Goal: Download file/media

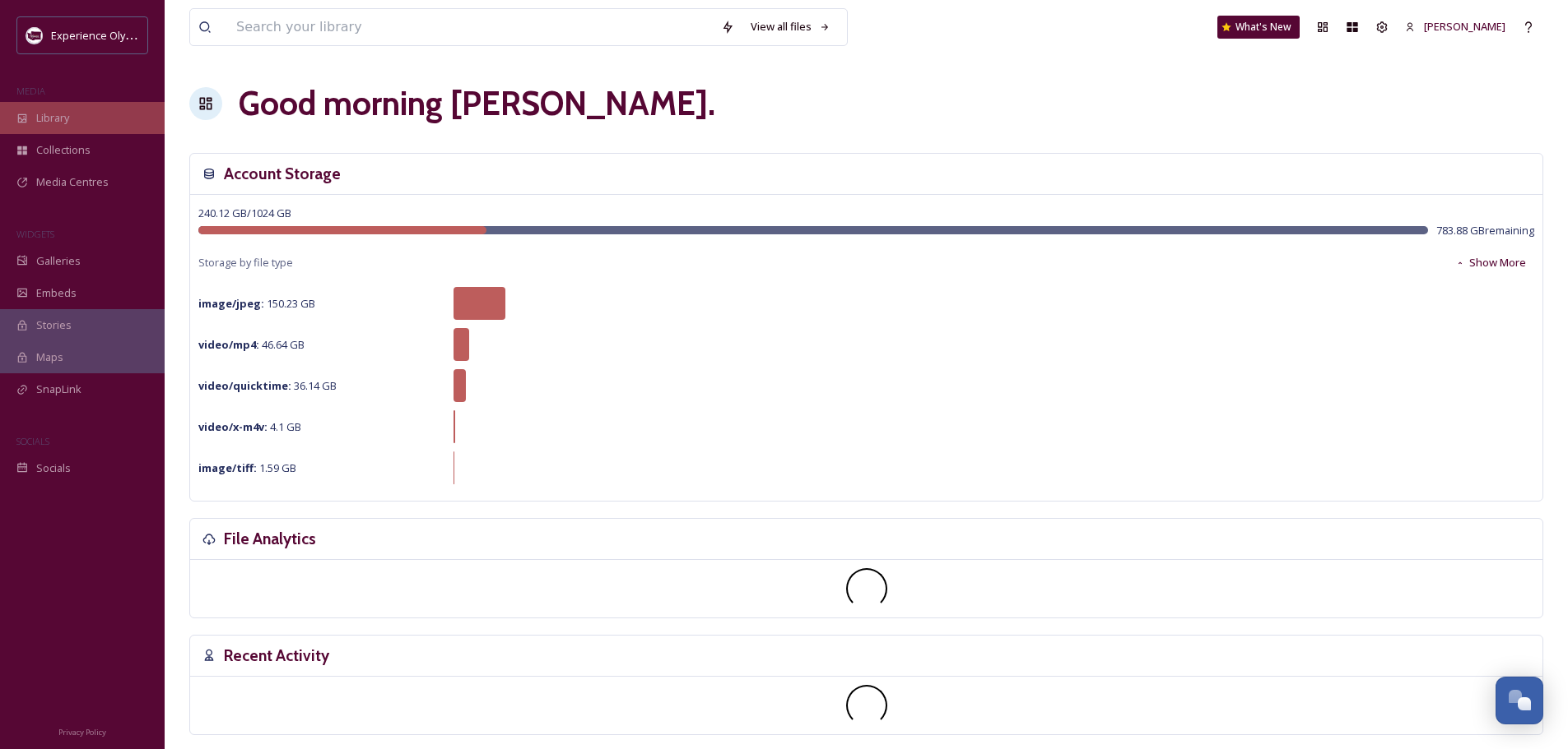
scroll to position [7364, 0]
click at [31, 116] on div "Library" at bounding box center [82, 118] width 164 height 32
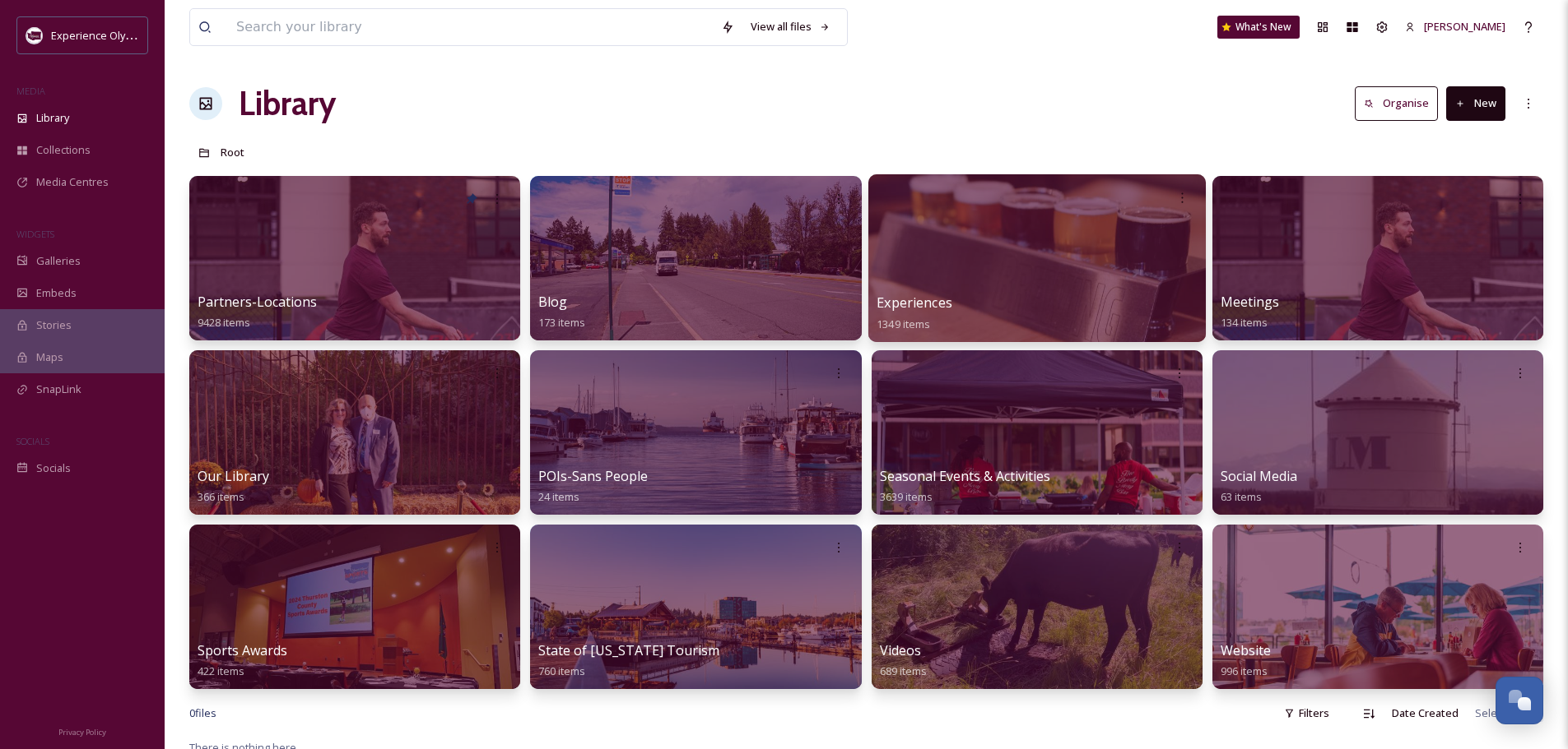
click at [927, 303] on span "Experiences" at bounding box center [914, 303] width 75 height 18
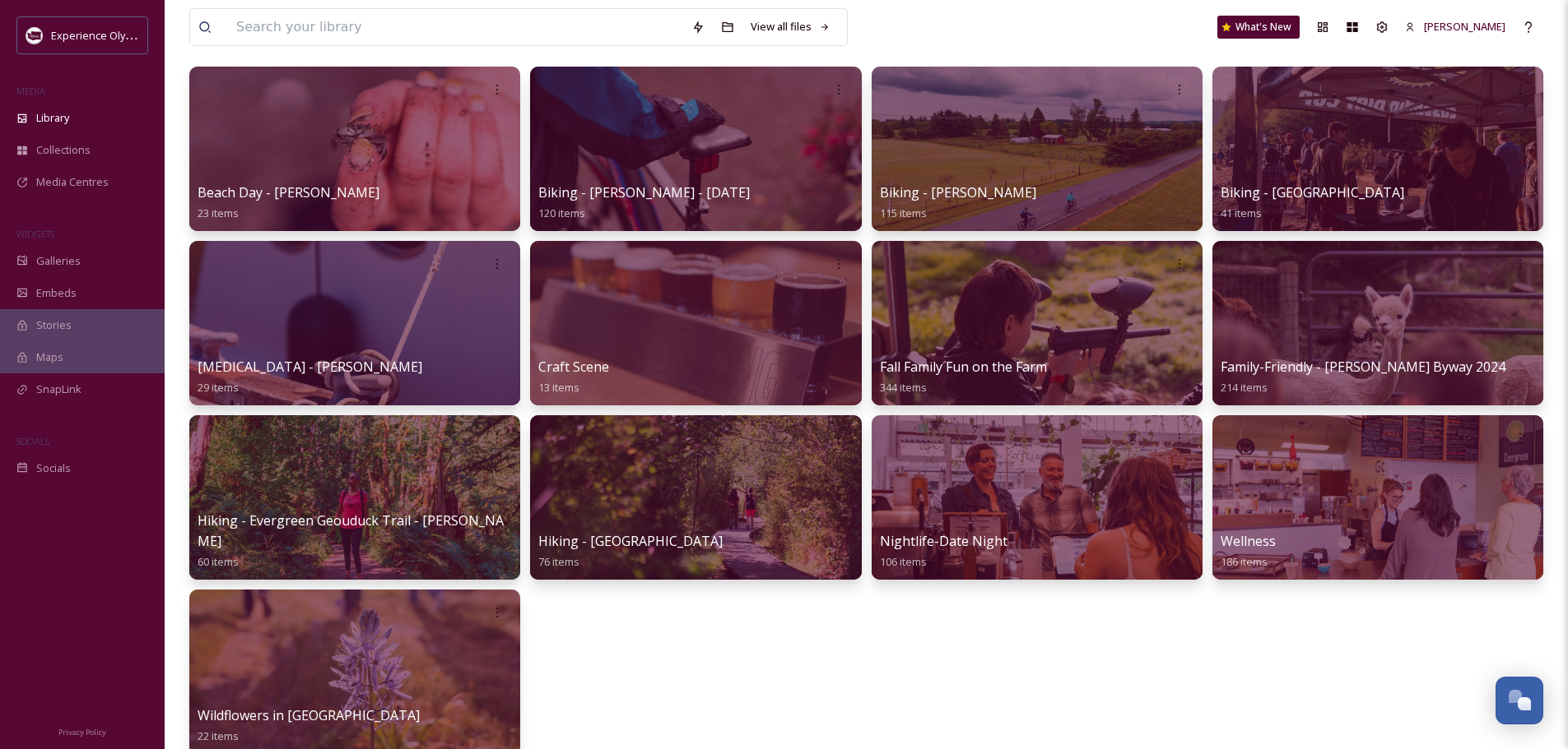
scroll to position [164, 0]
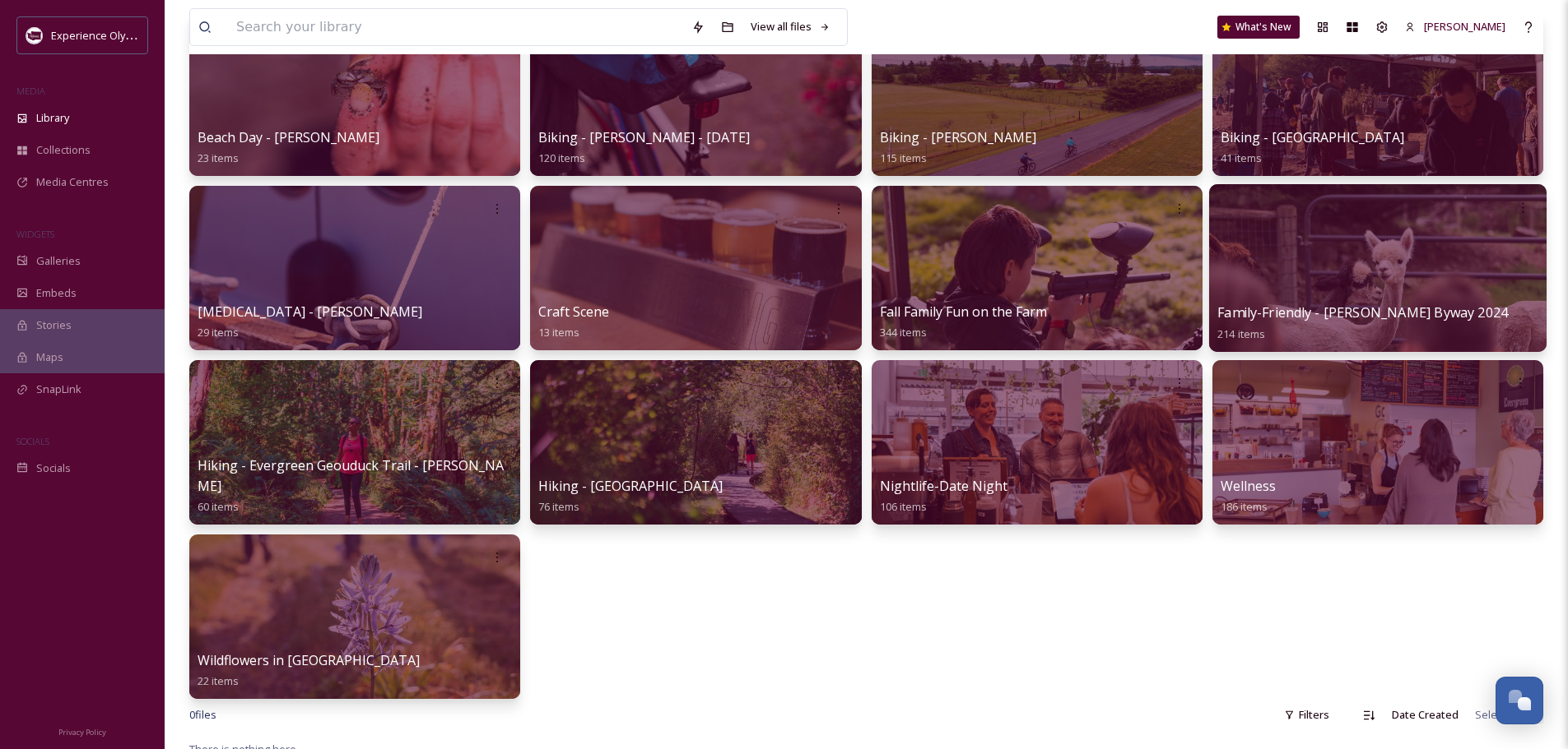
click at [1400, 311] on span "Family-Friendly - [PERSON_NAME] Byway 2024" at bounding box center [1362, 312] width 290 height 18
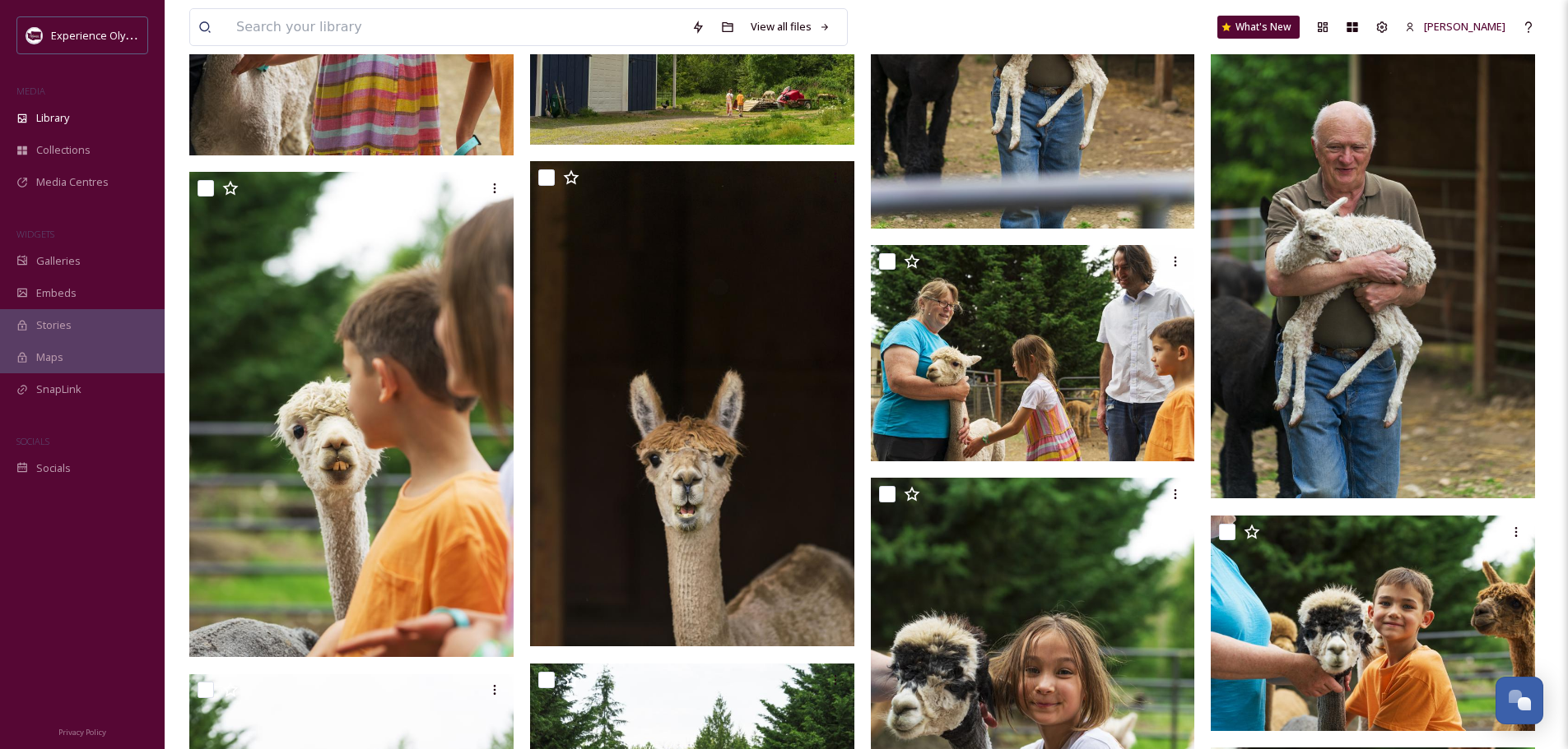
scroll to position [14393, 0]
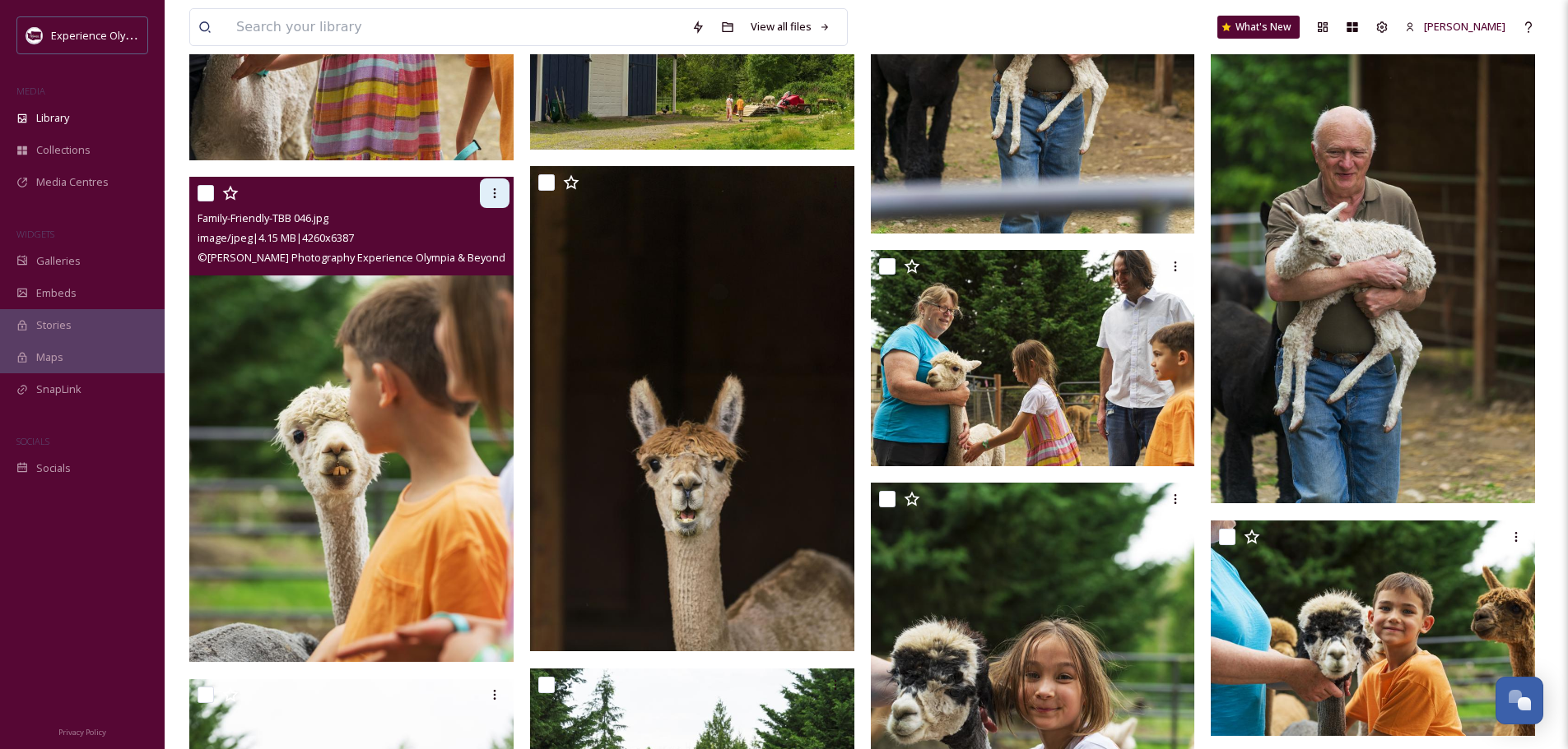
click at [491, 187] on icon at bounding box center [495, 193] width 13 height 13
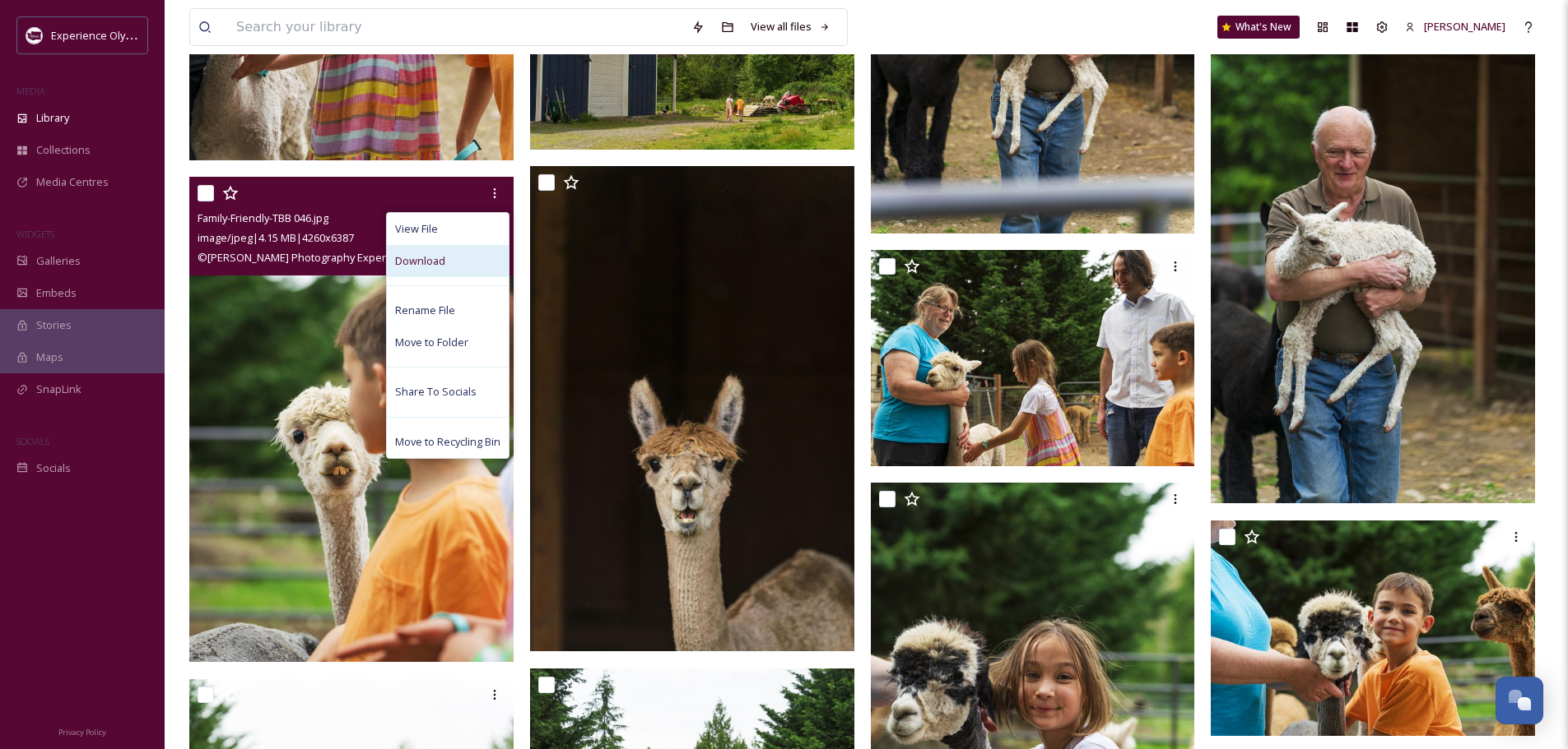
click at [453, 263] on div "Download" at bounding box center [447, 261] width 122 height 32
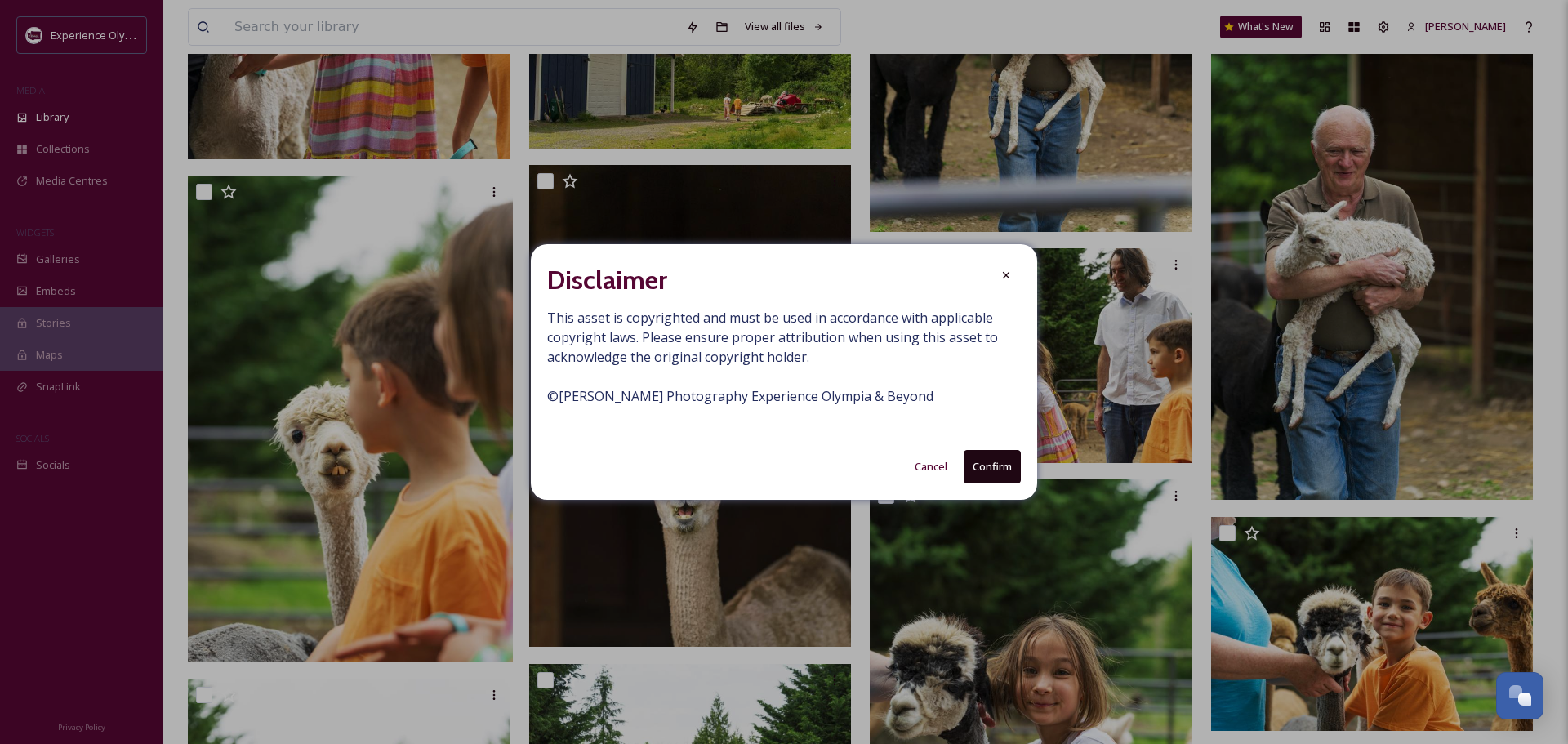
click at [987, 469] on button "Confirm" at bounding box center [992, 467] width 57 height 33
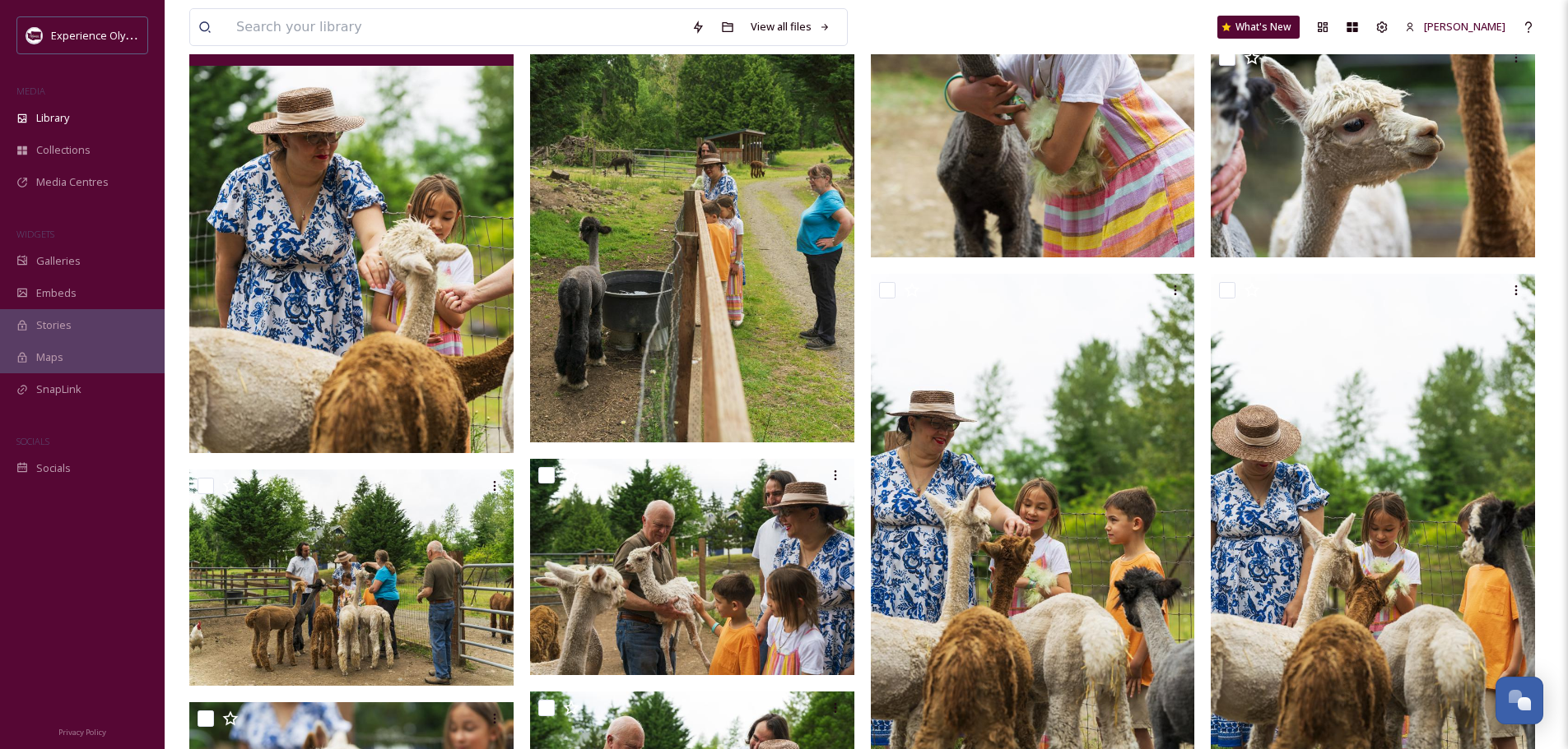
scroll to position [15134, 0]
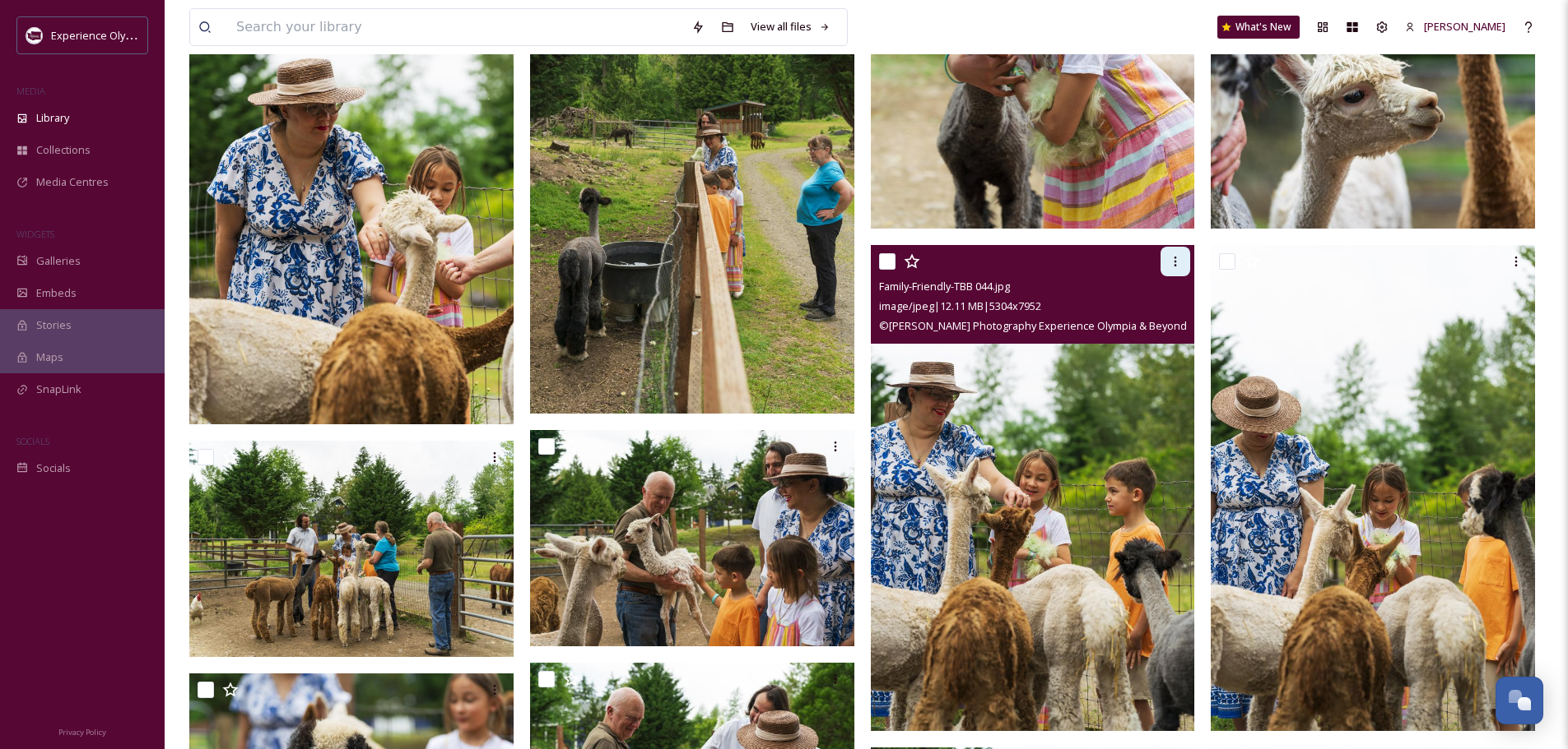
click at [1170, 256] on icon at bounding box center [1175, 261] width 13 height 13
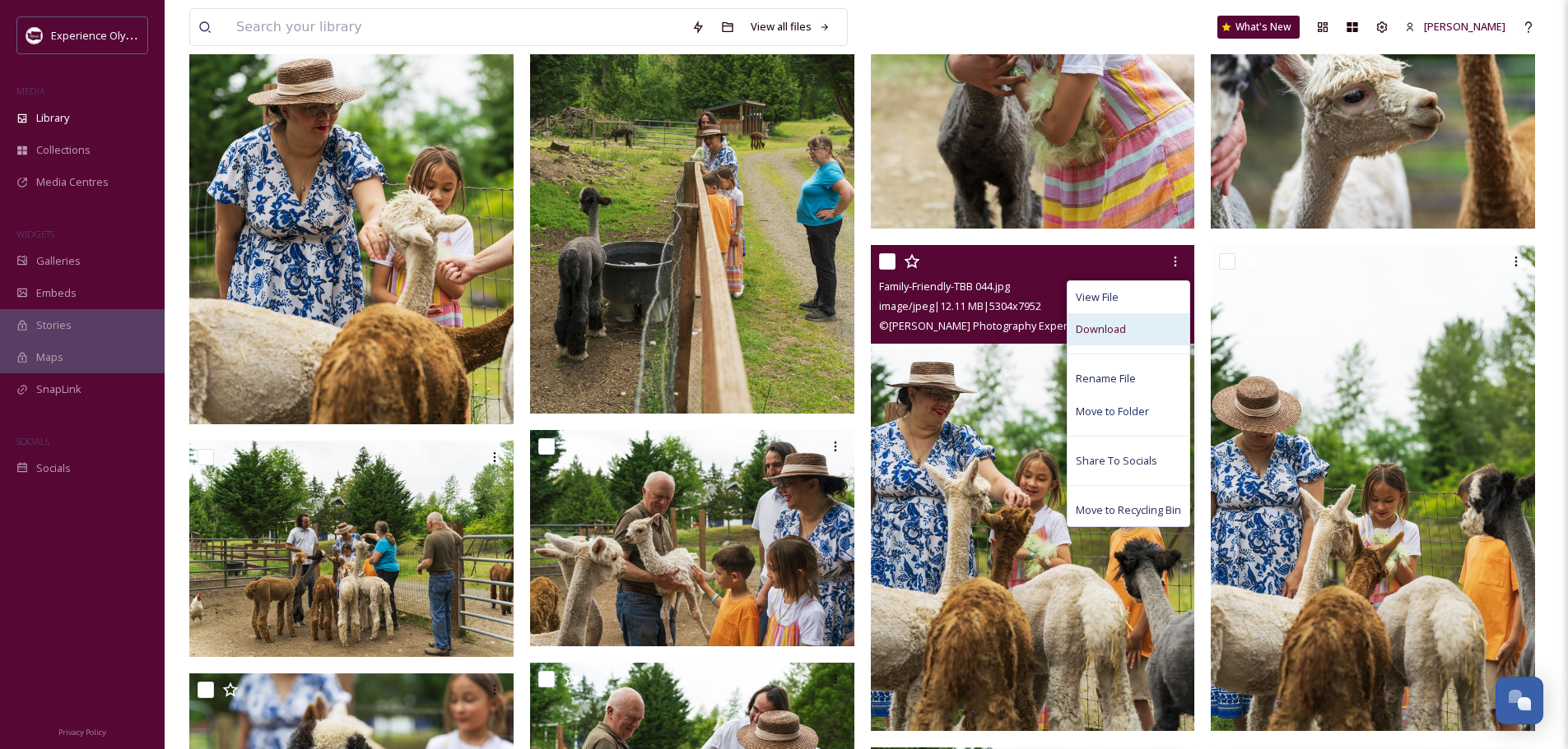
click at [1107, 335] on span "Download" at bounding box center [1100, 329] width 51 height 16
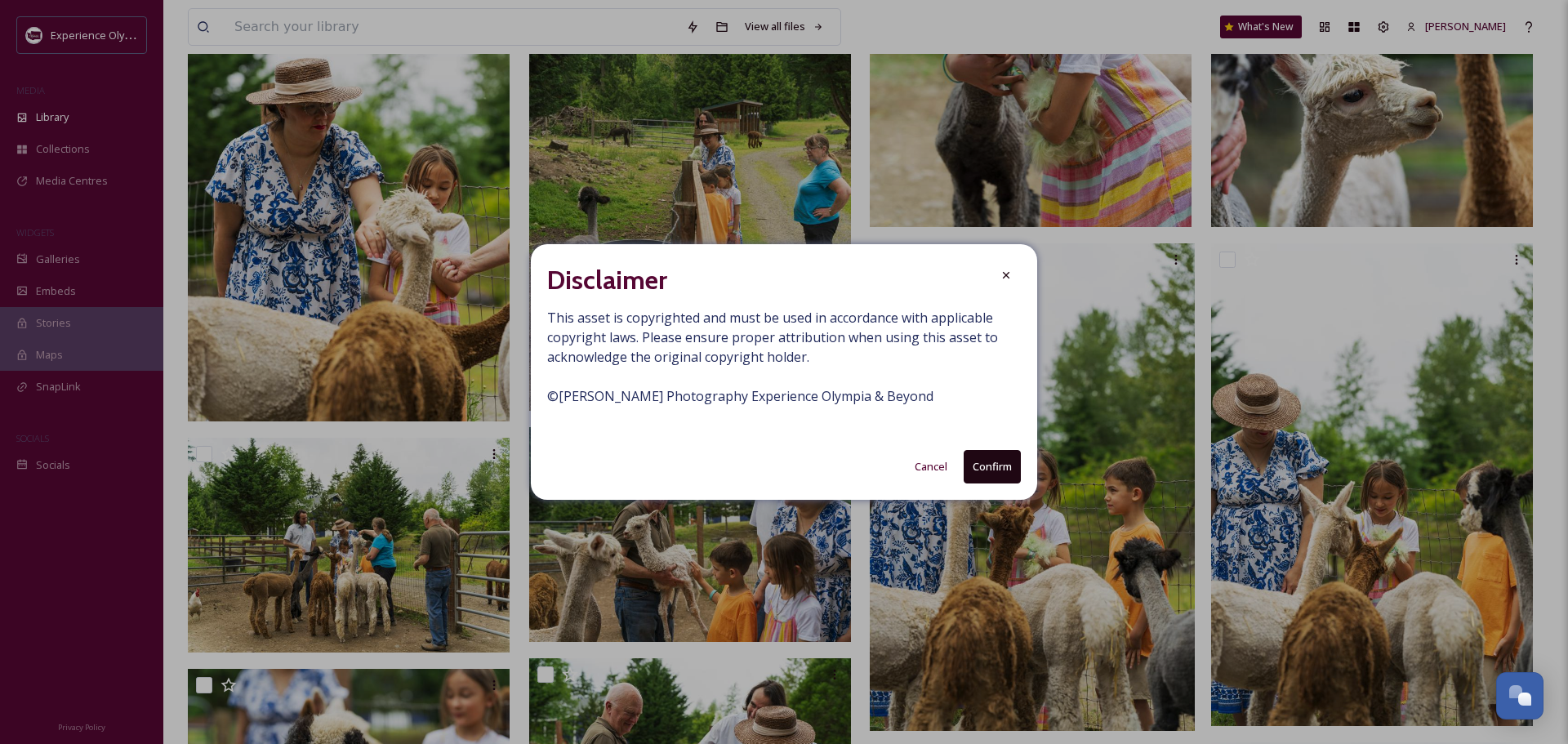
click at [997, 463] on button "Confirm" at bounding box center [992, 467] width 57 height 33
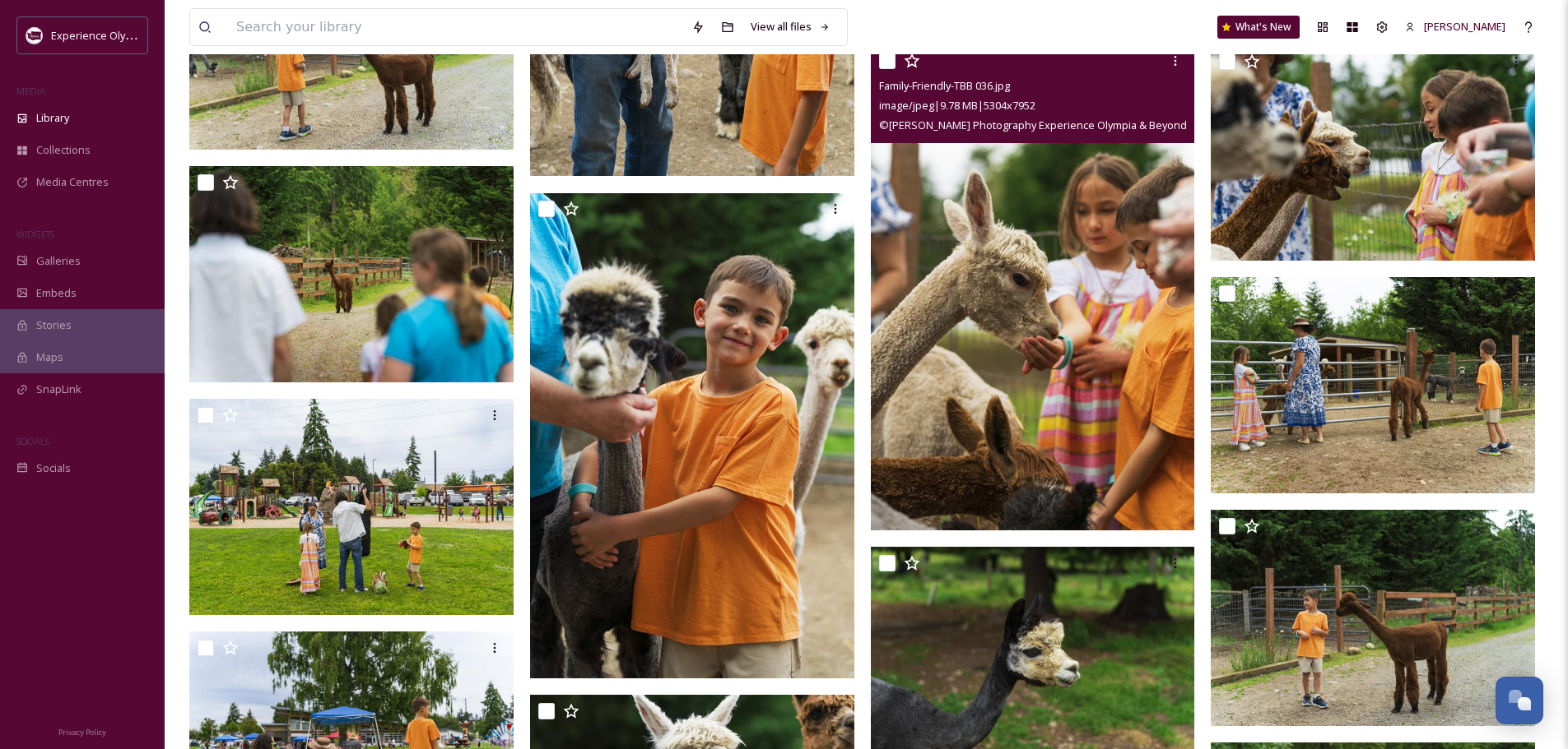
scroll to position [16367, 0]
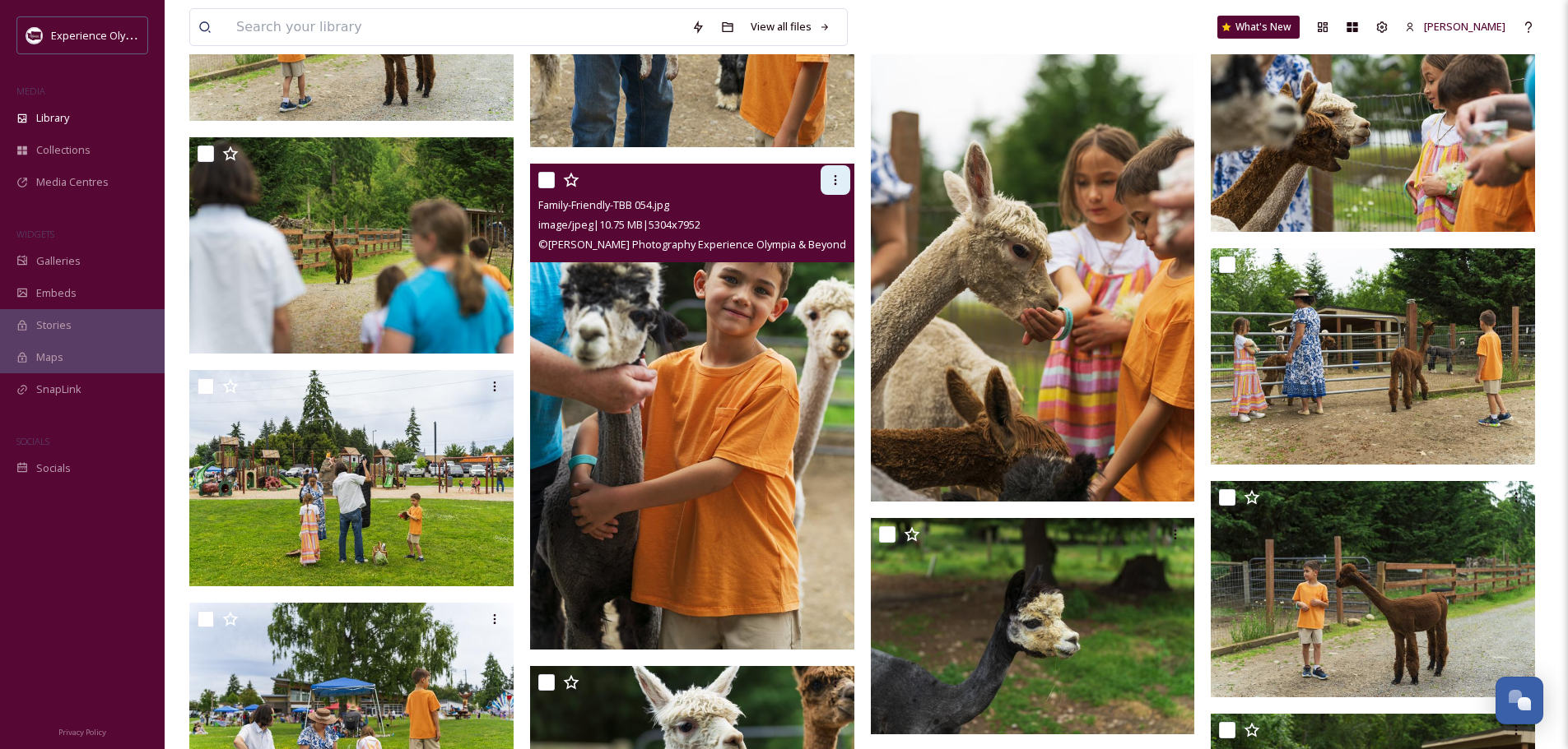
click at [833, 174] on icon at bounding box center [835, 180] width 13 height 13
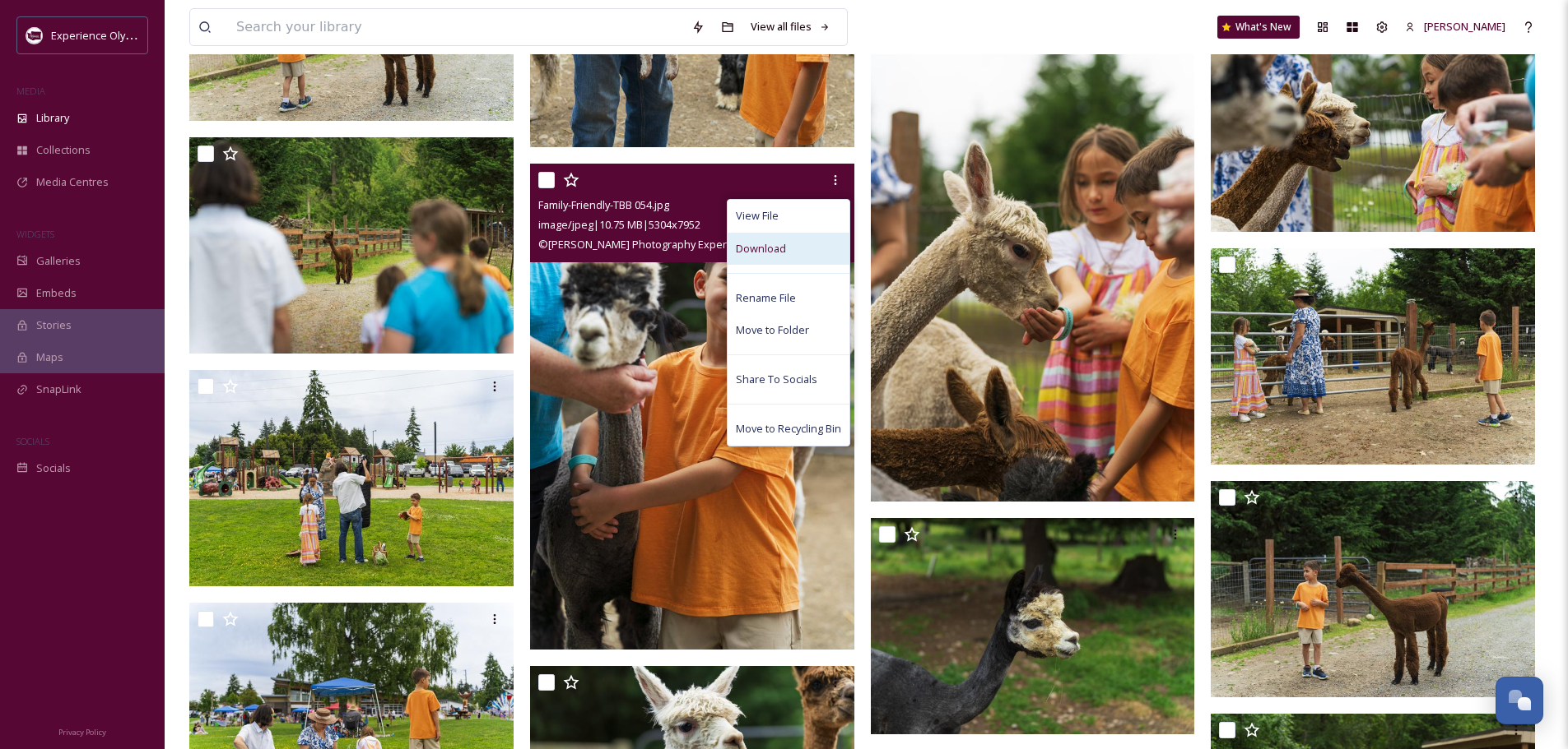
click at [800, 248] on div "Download" at bounding box center [788, 248] width 122 height 32
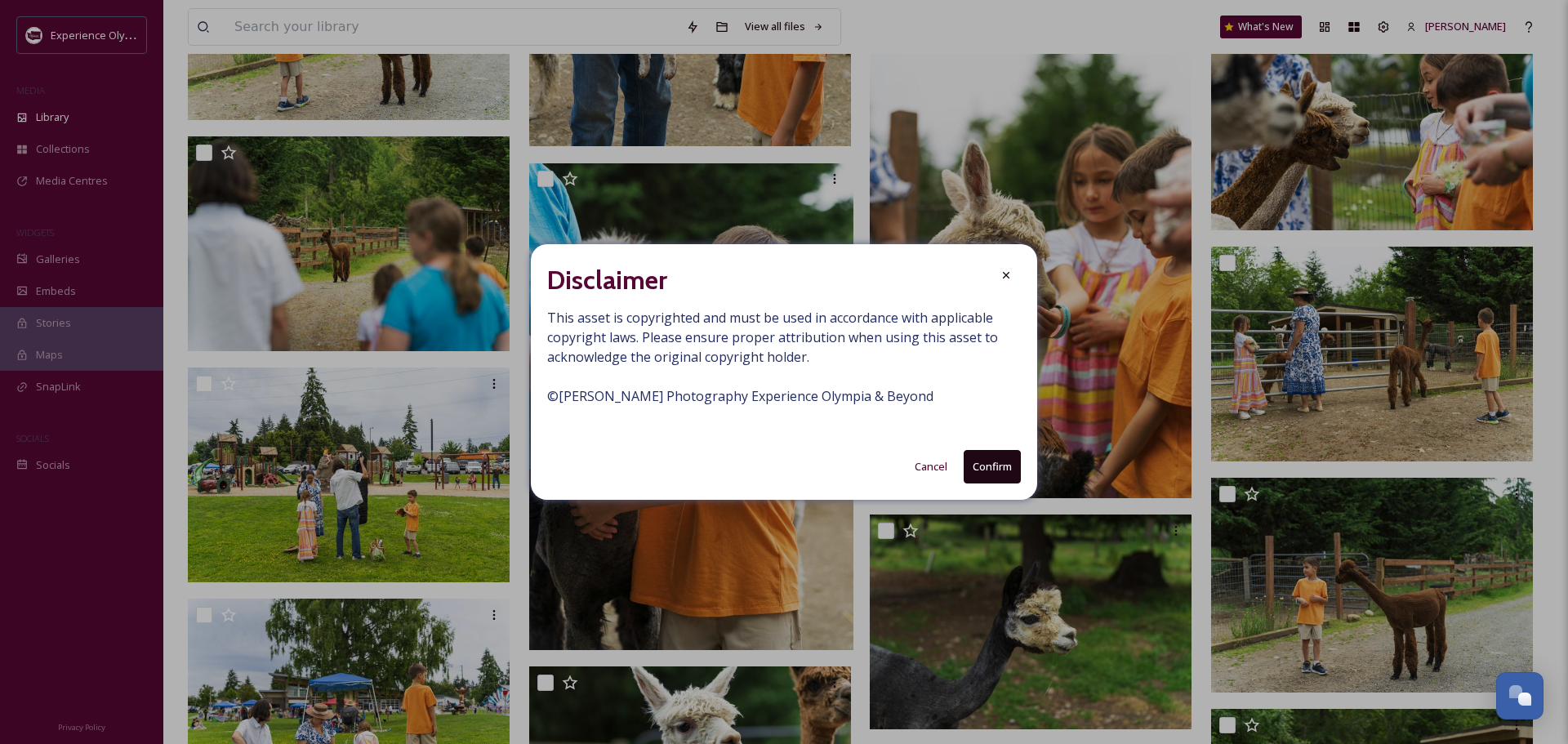
click at [1002, 458] on button "Confirm" at bounding box center [992, 467] width 57 height 33
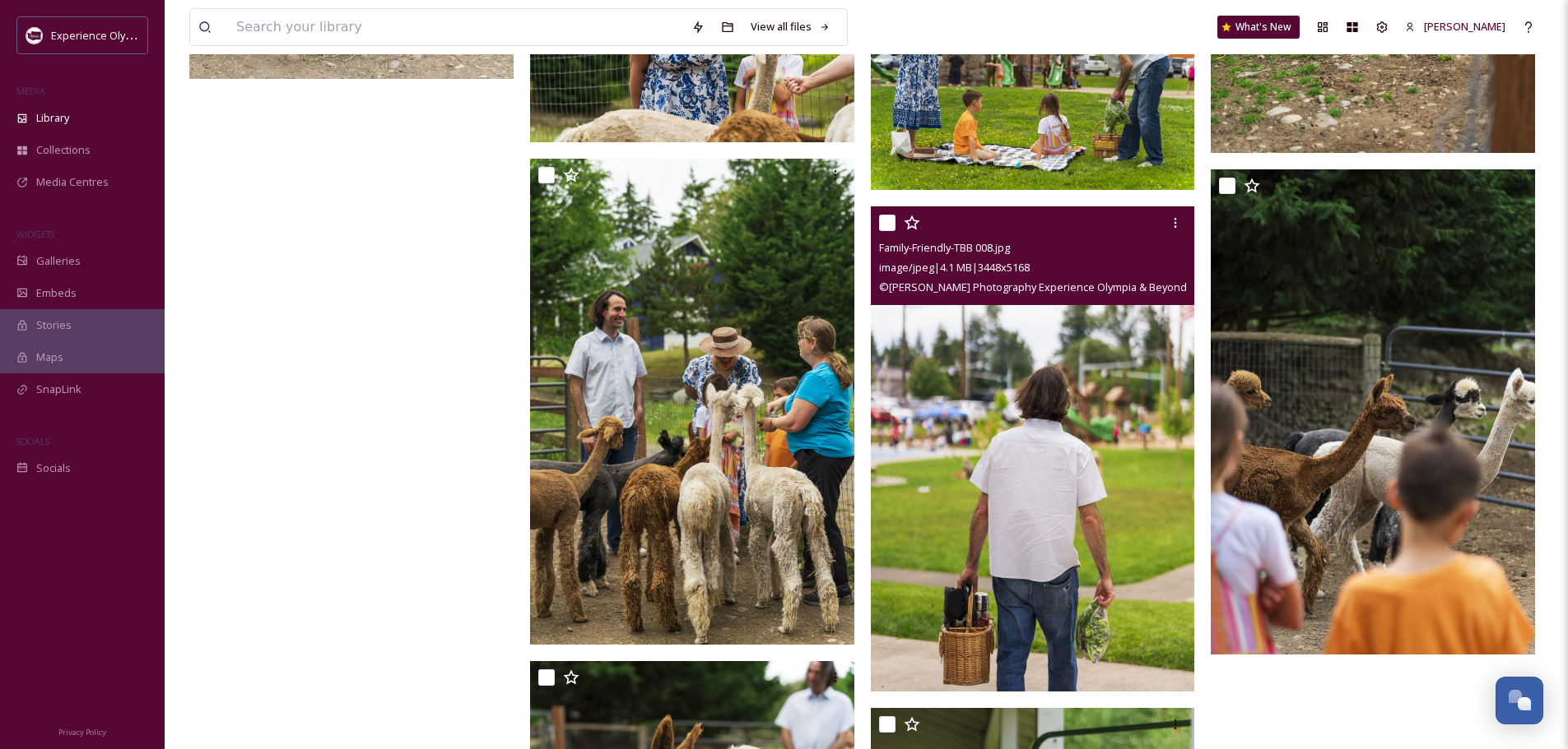
scroll to position [18341, 0]
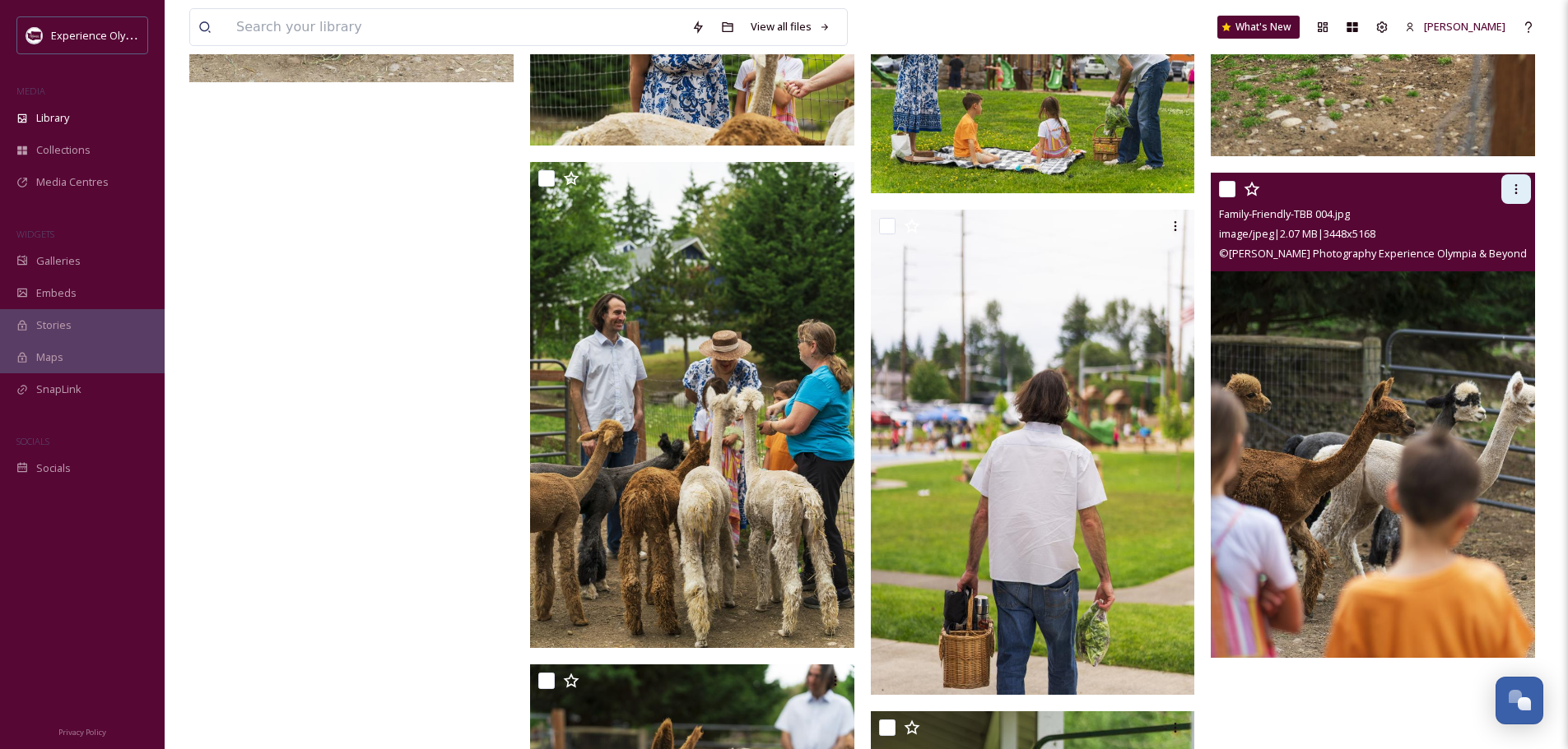
click at [1520, 186] on icon at bounding box center [1516, 189] width 13 height 13
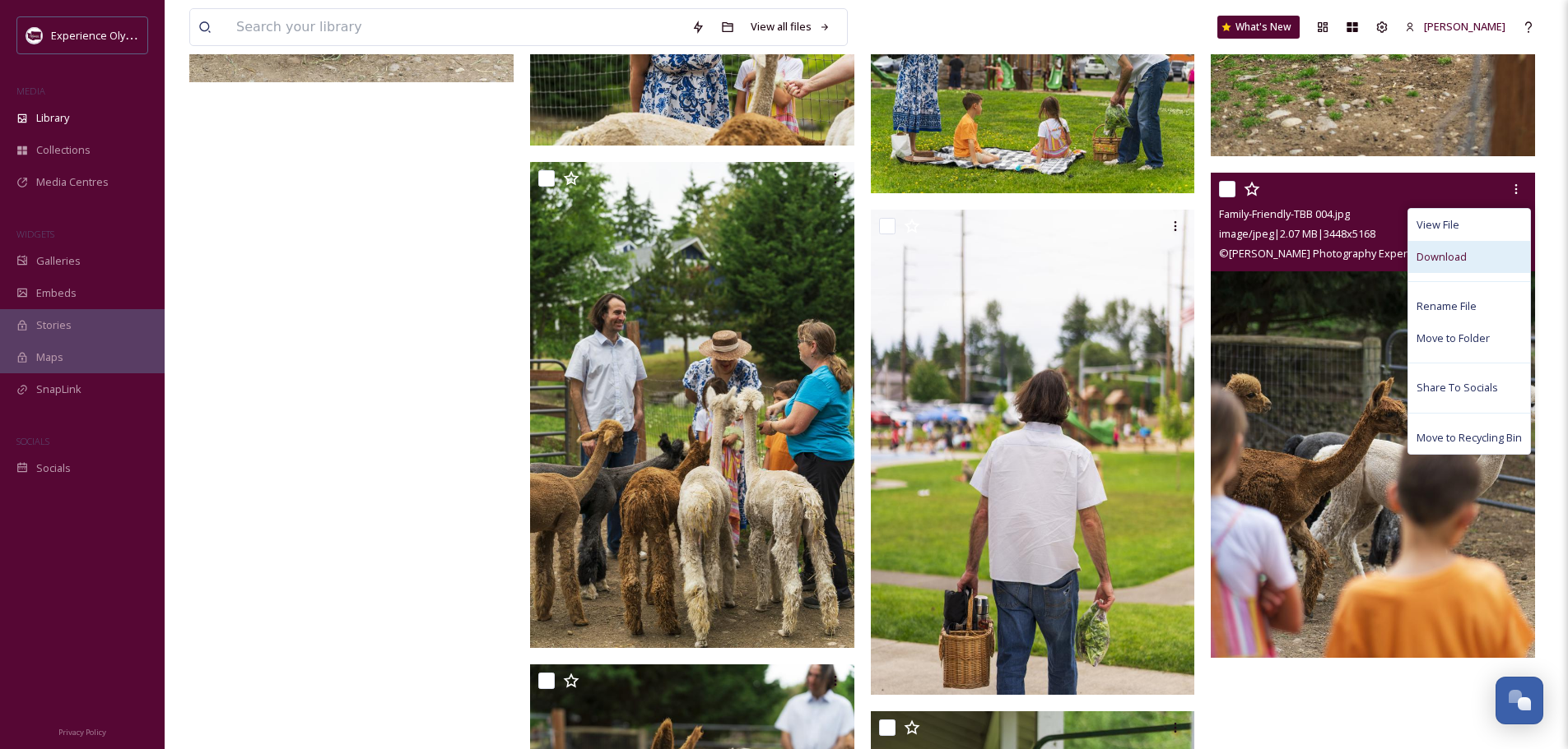
click at [1437, 256] on span "Download" at bounding box center [1441, 257] width 51 height 16
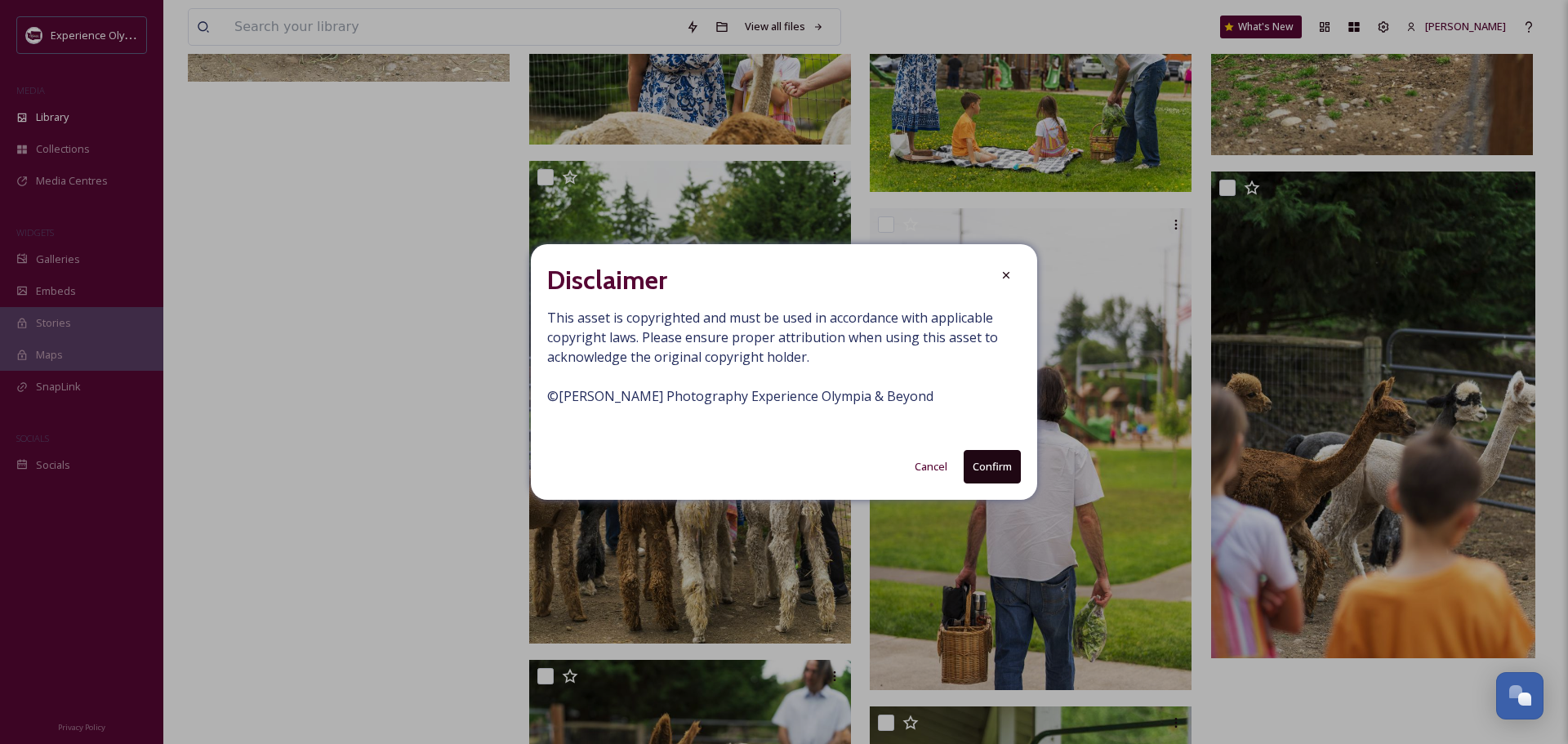
click at [999, 468] on button "Confirm" at bounding box center [992, 467] width 57 height 33
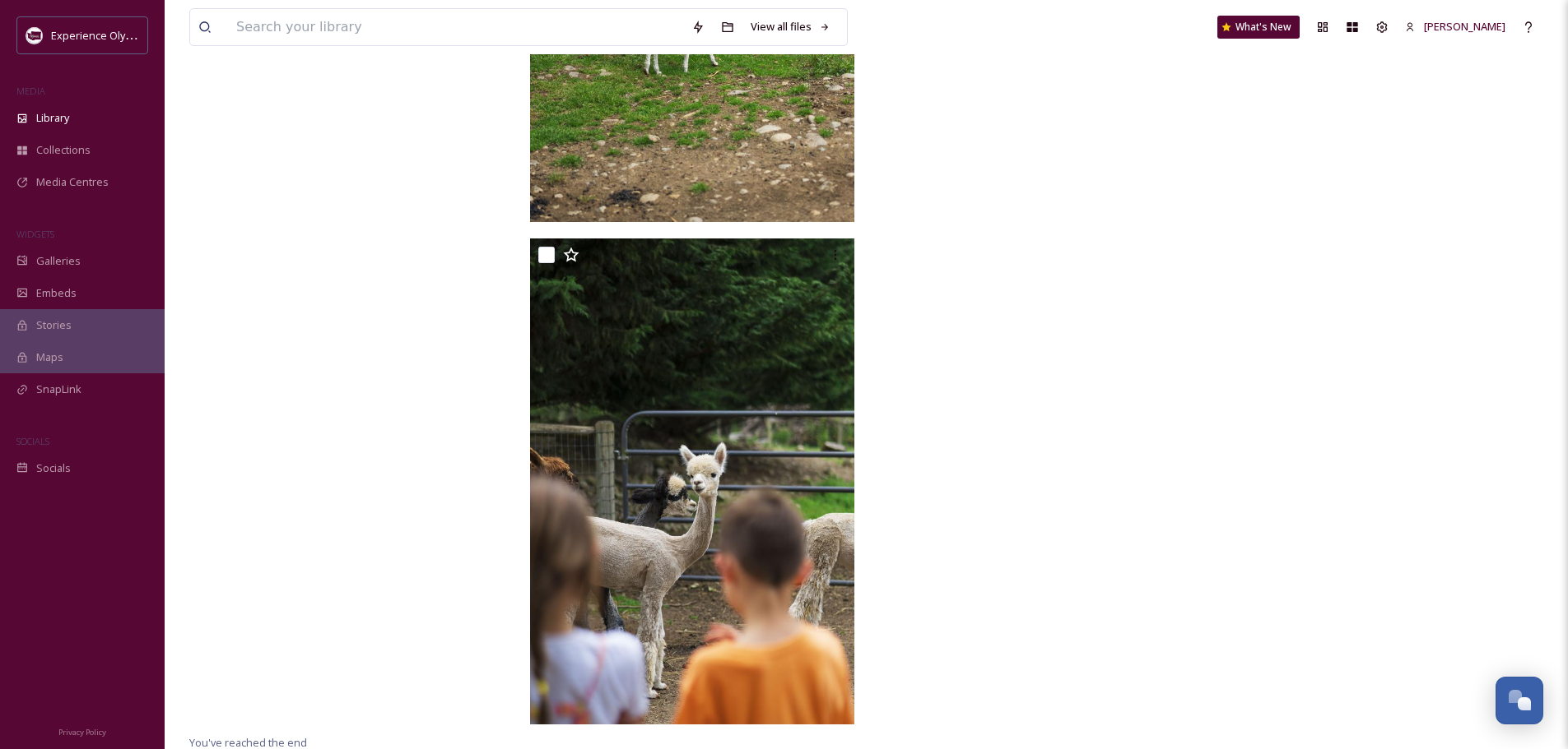
scroll to position [20668, 0]
